Goal: Navigation & Orientation: Find specific page/section

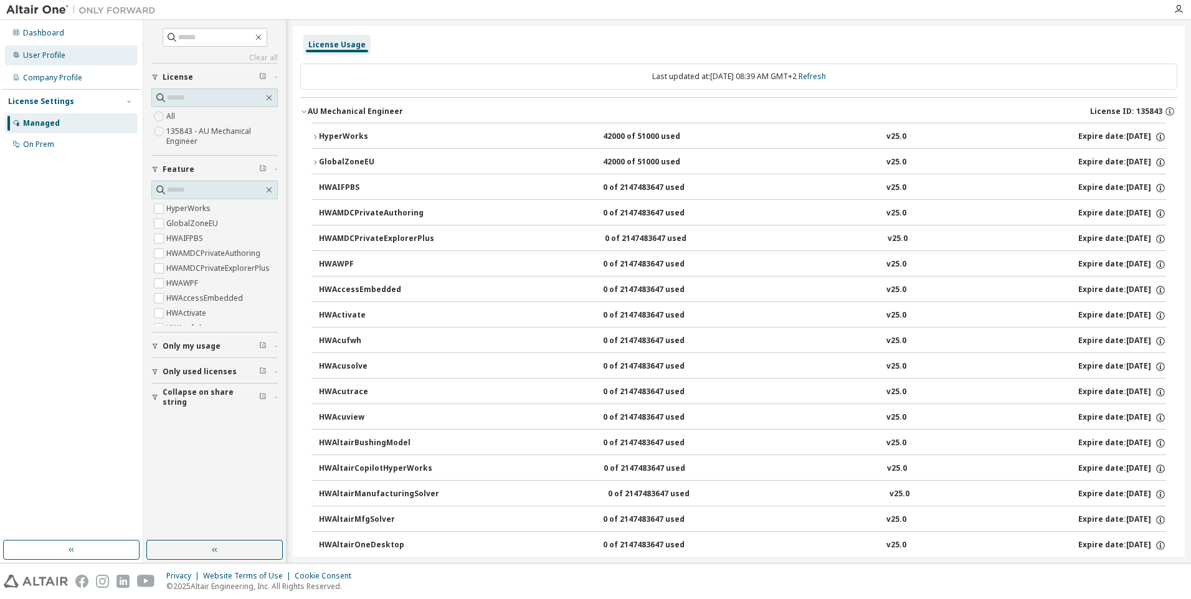
click at [72, 60] on div "User Profile" at bounding box center [71, 55] width 133 height 20
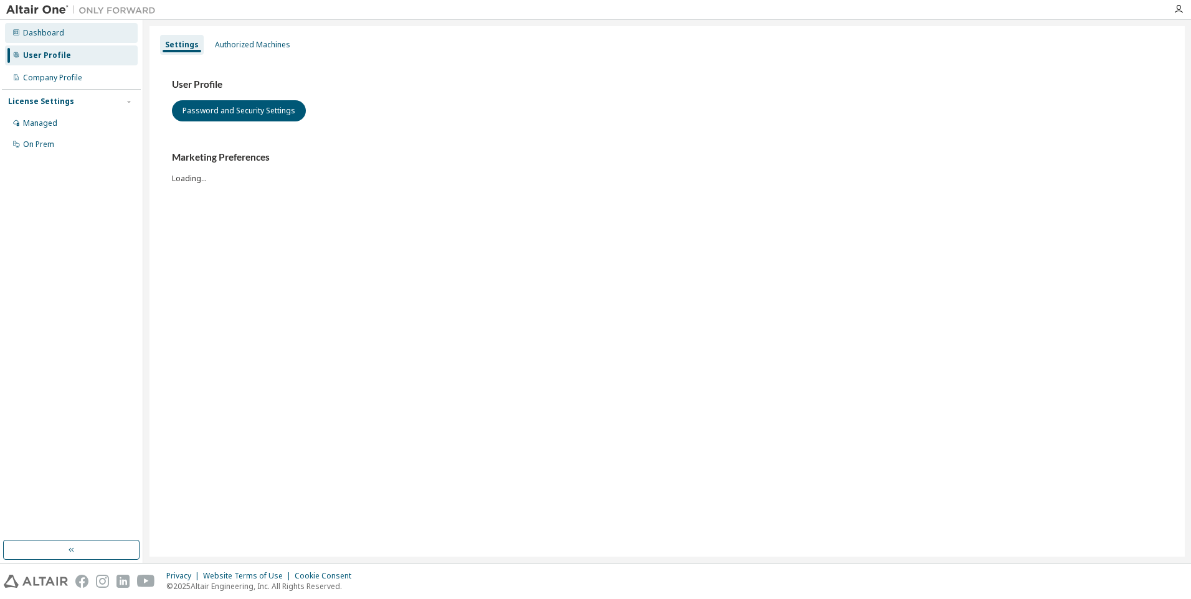
click at [73, 37] on div "Dashboard" at bounding box center [71, 33] width 133 height 20
